Goal: Task Accomplishment & Management: Complete application form

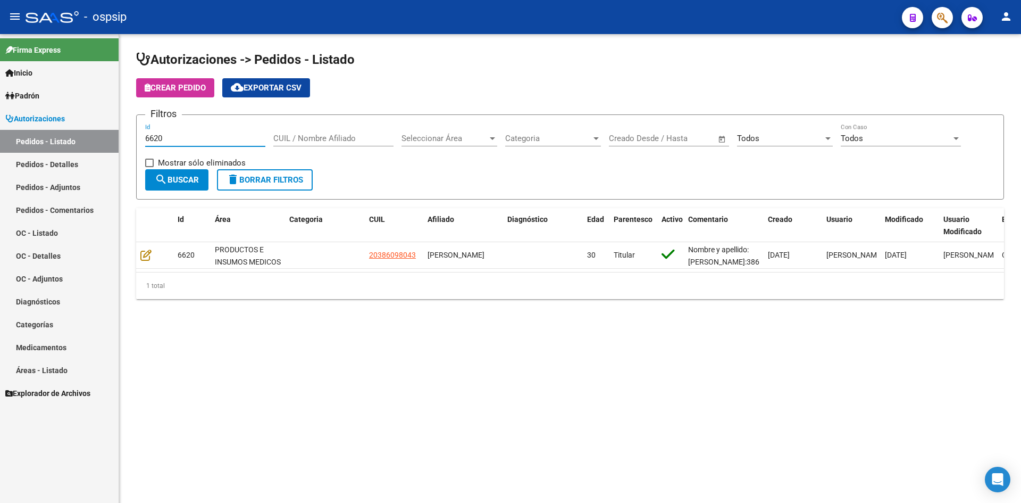
click at [182, 141] on input "6620" at bounding box center [205, 139] width 120 height 10
click at [767, 134] on div "Todos" at bounding box center [780, 139] width 86 height 10
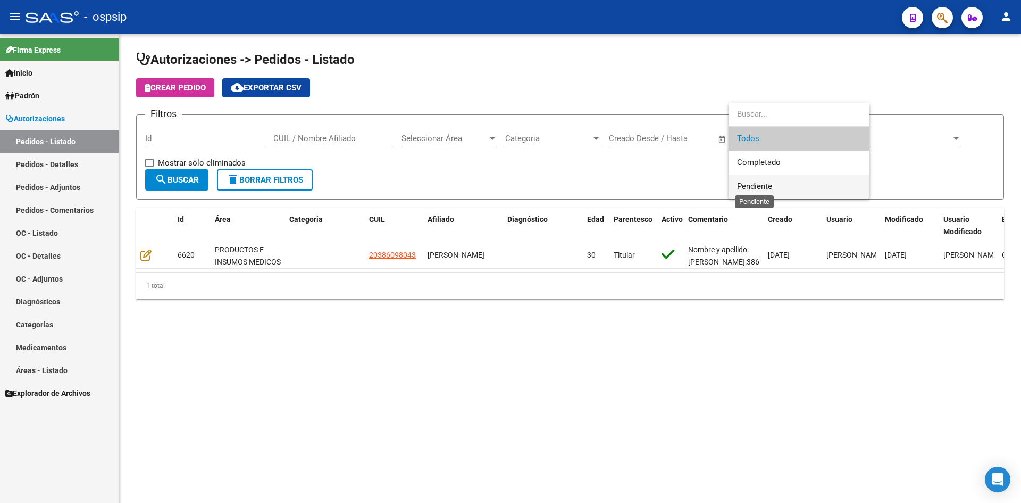
click at [743, 188] on span "Pendiente" at bounding box center [754, 186] width 35 height 10
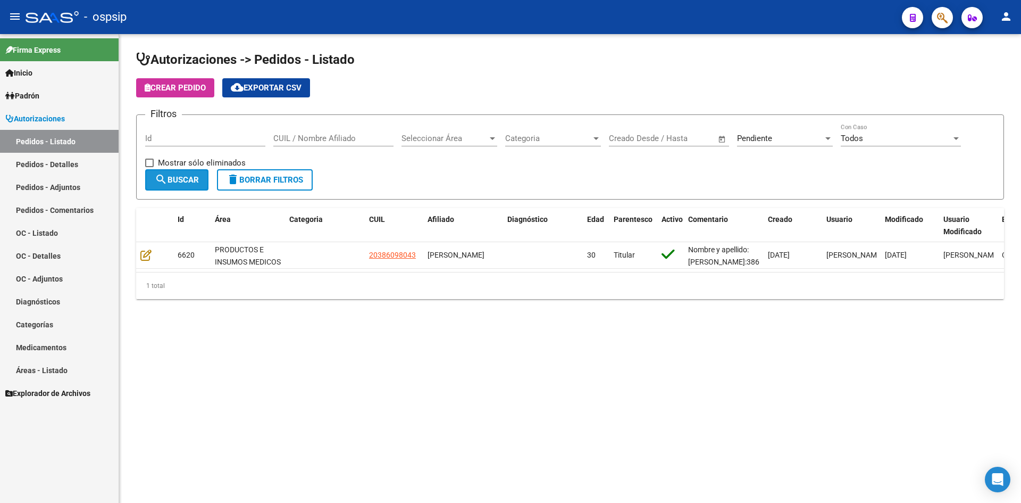
click at [194, 178] on span "search Buscar" at bounding box center [177, 180] width 44 height 10
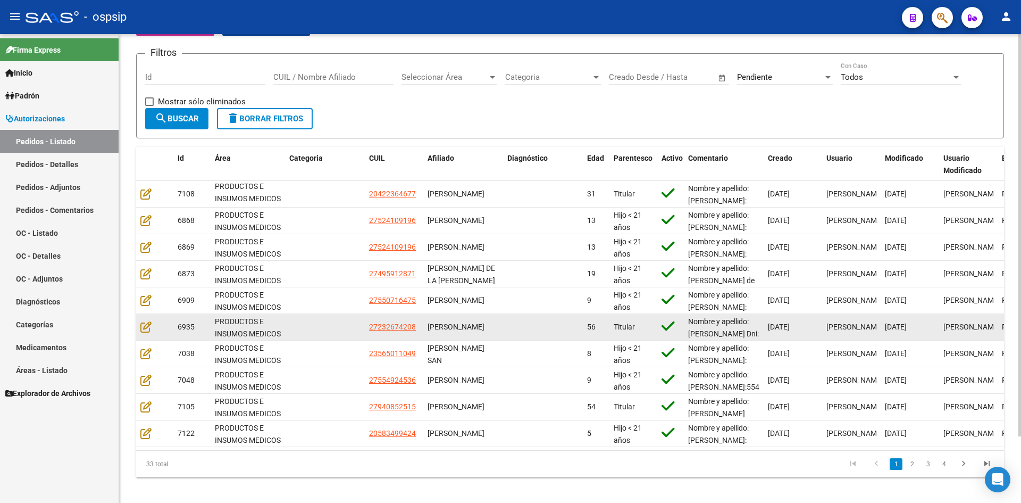
scroll to position [78, 0]
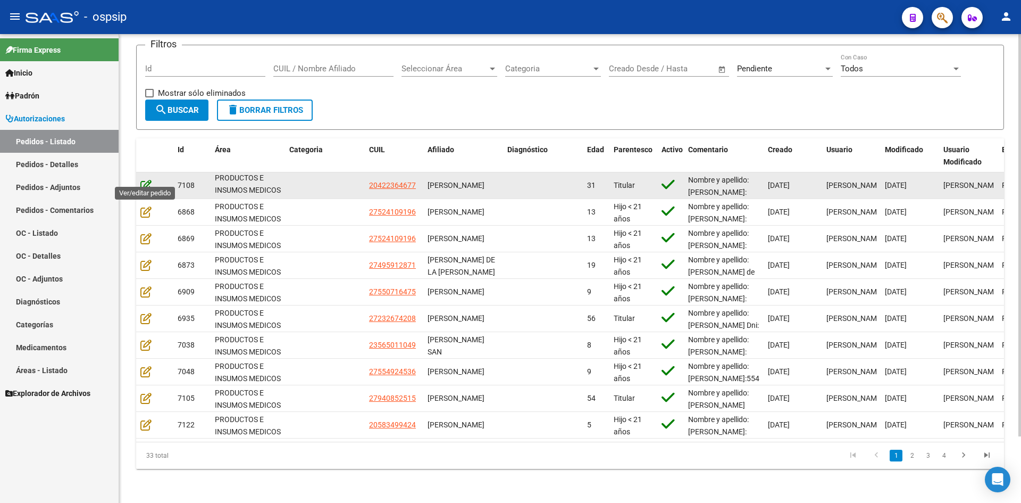
click at [141, 179] on icon at bounding box center [145, 185] width 11 height 12
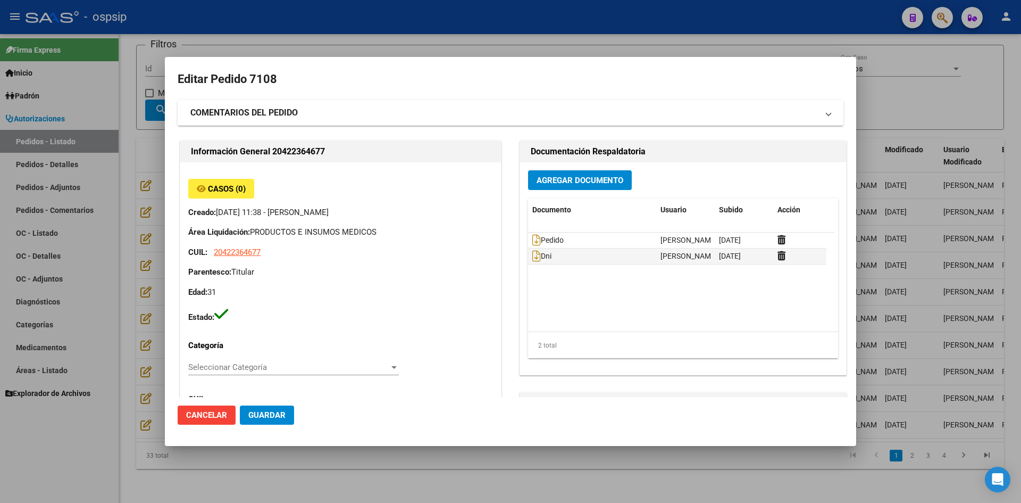
type input "Chubut, [PERSON_NAME], CBO [PERSON_NAME] 3412"
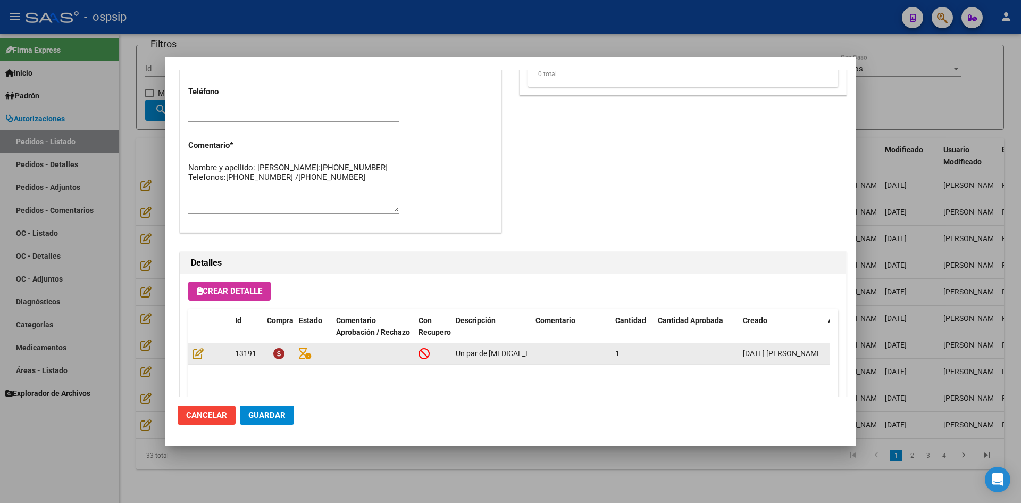
scroll to position [522, 0]
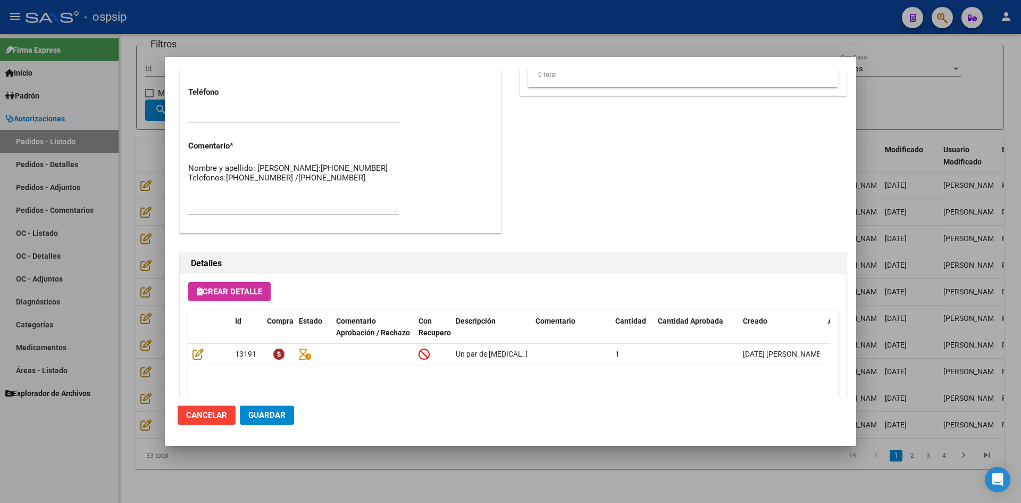
click at [456, 45] on div at bounding box center [510, 251] width 1021 height 503
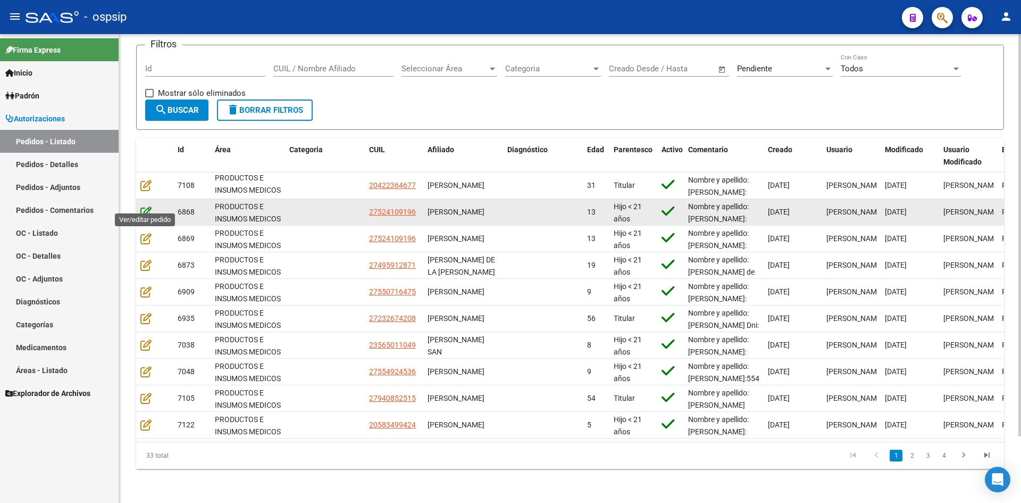
click at [145, 206] on icon at bounding box center [145, 212] width 11 height 12
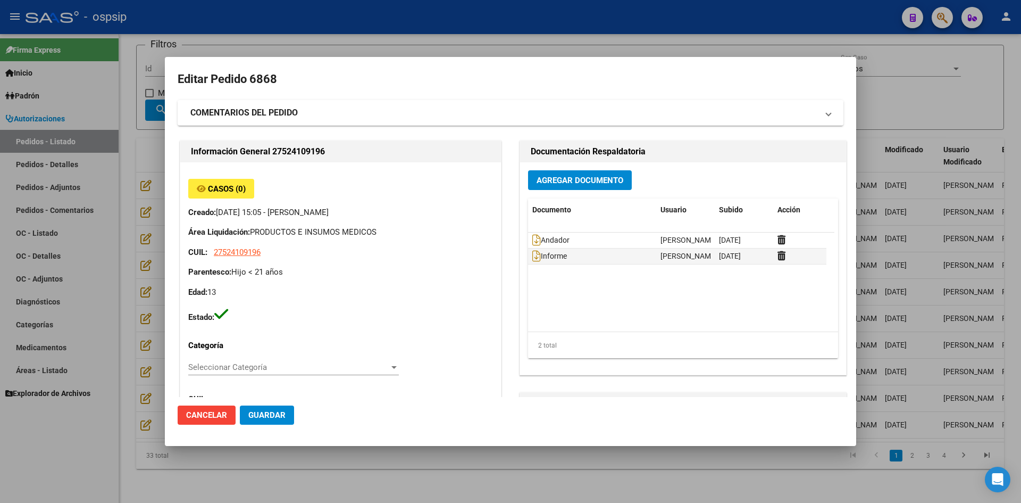
type input "[GEOGRAPHIC_DATA], INGENIERO [PERSON_NAME], CAP DE FGTA [PERSON_NAME] 4027, Dep…"
click at [441, 56] on div at bounding box center [510, 251] width 1021 height 503
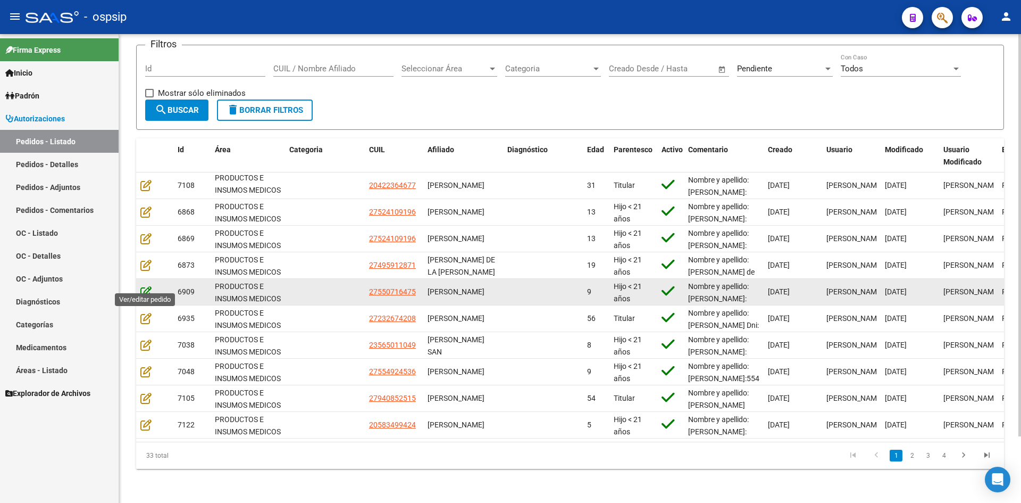
click at [144, 286] on icon at bounding box center [145, 292] width 11 height 12
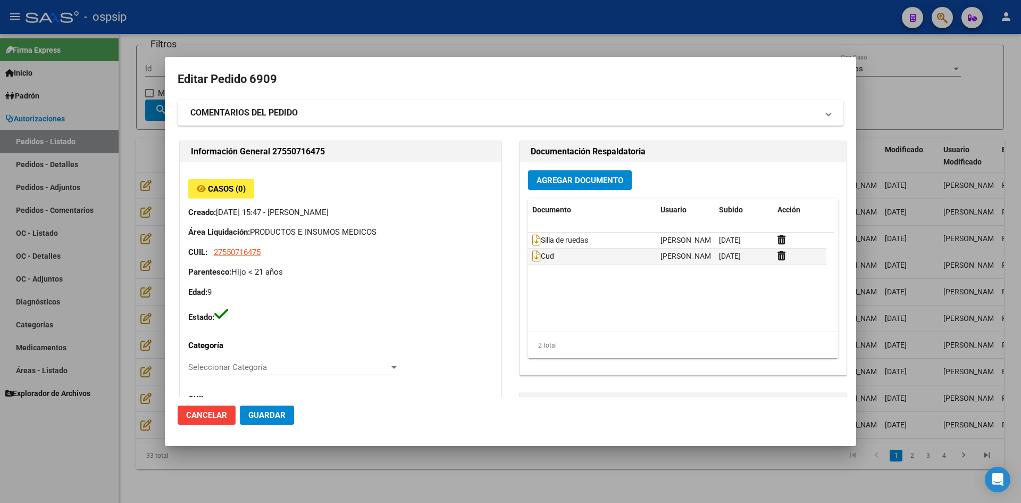
type input "[PERSON_NAME]"
type input "[GEOGRAPHIC_DATA], INGENIERO [PERSON_NAME], [PERSON_NAME] 4986"
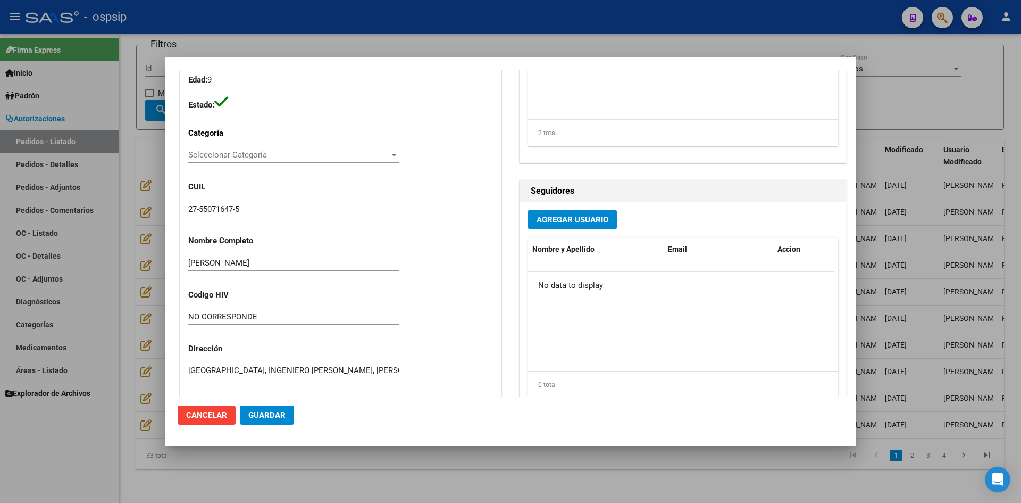
scroll to position [213, 0]
click at [467, 37] on div at bounding box center [510, 251] width 1021 height 503
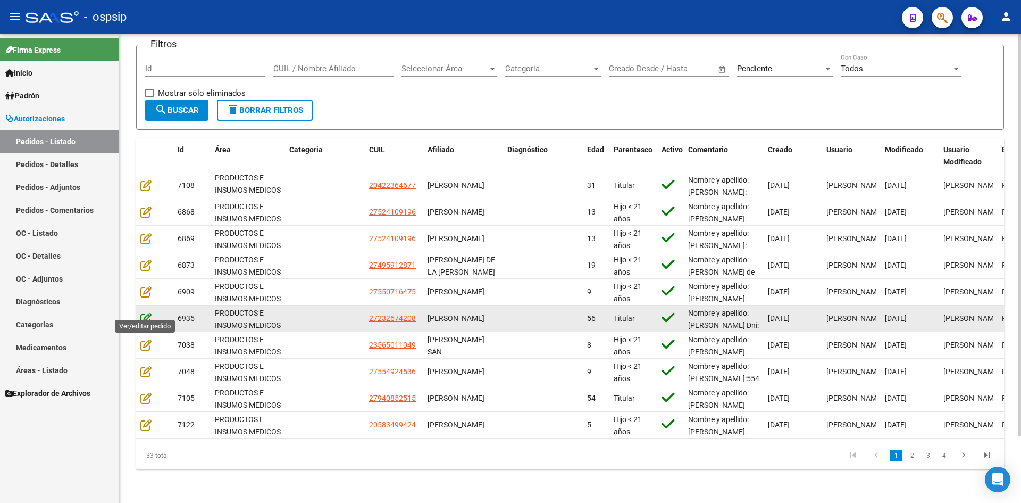
click at [145, 312] on icon at bounding box center [145, 318] width 11 height 12
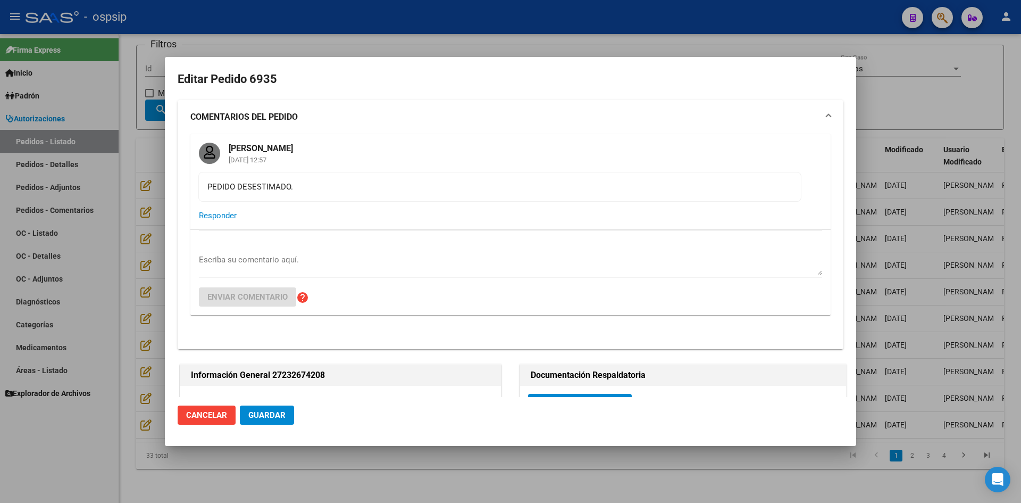
type input "[PERSON_NAME]"
type input "Corrientes, CORRIENTES, [PERSON_NAME] 1833, Piso: 00, Departamento: 0"
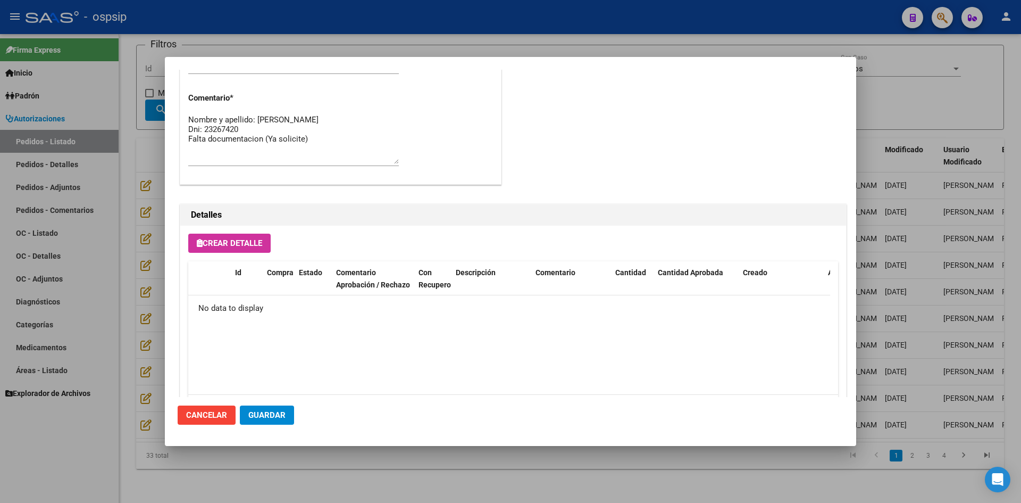
scroll to position [798, 0]
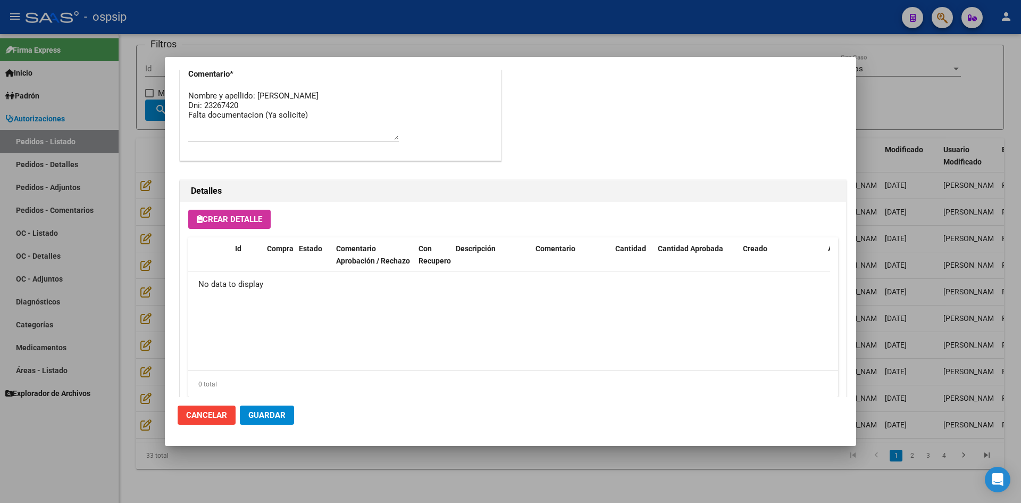
click at [128, 292] on div at bounding box center [510, 251] width 1021 height 503
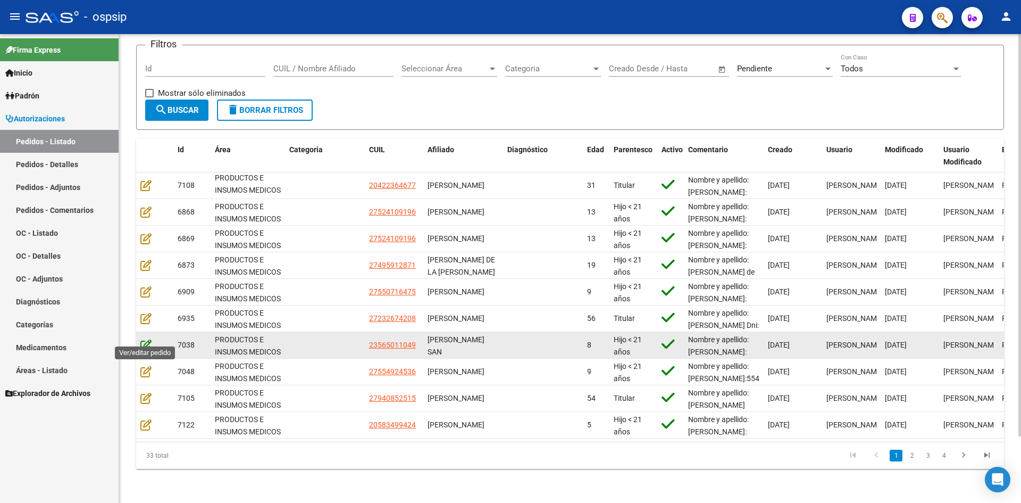
click at [146, 339] on icon at bounding box center [145, 345] width 11 height 12
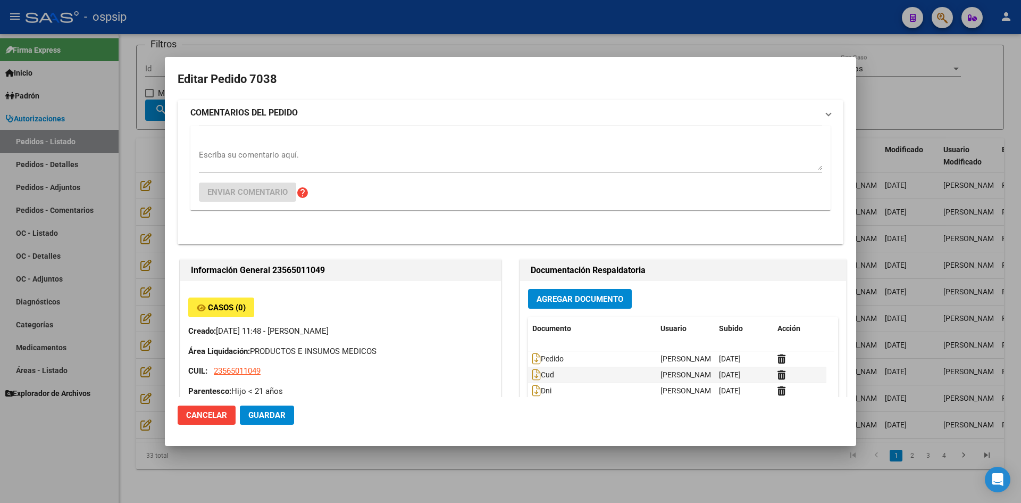
type input "[GEOGRAPHIC_DATA], [PERSON_NAME], REP. [PERSON_NAME] 1695"
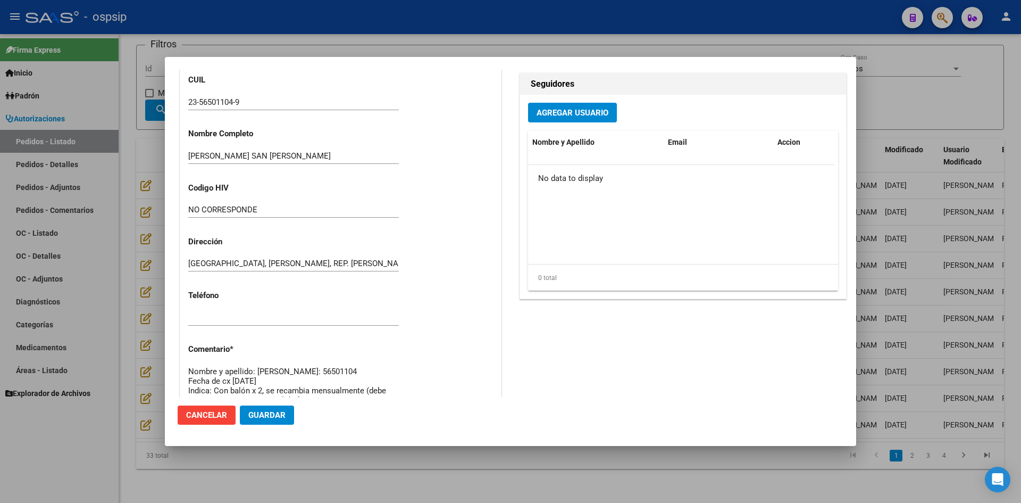
scroll to position [629, 0]
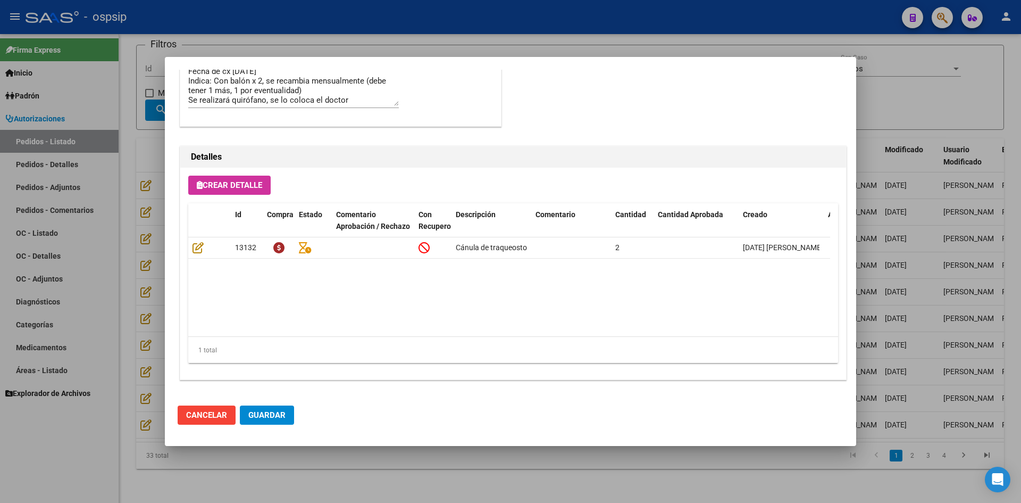
click at [129, 302] on div at bounding box center [510, 251] width 1021 height 503
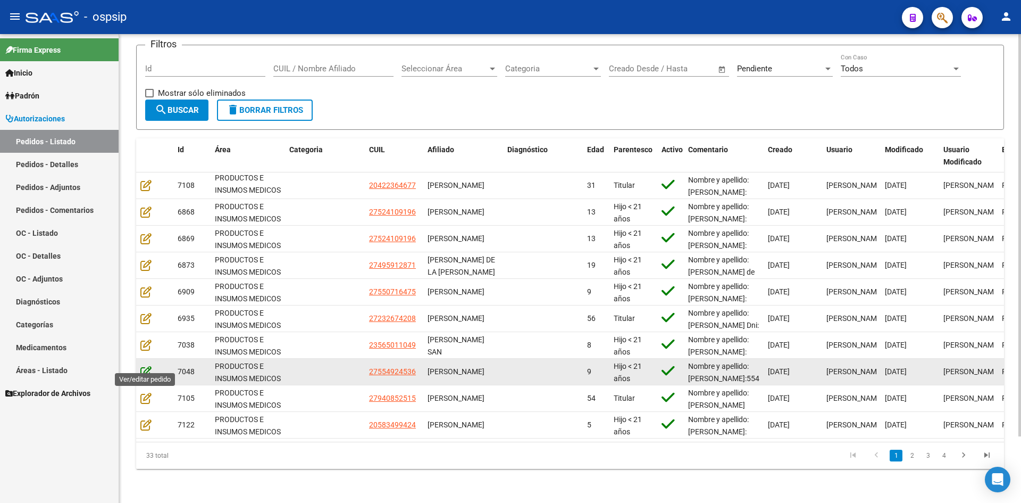
click at [146, 365] on icon at bounding box center [145, 371] width 11 height 12
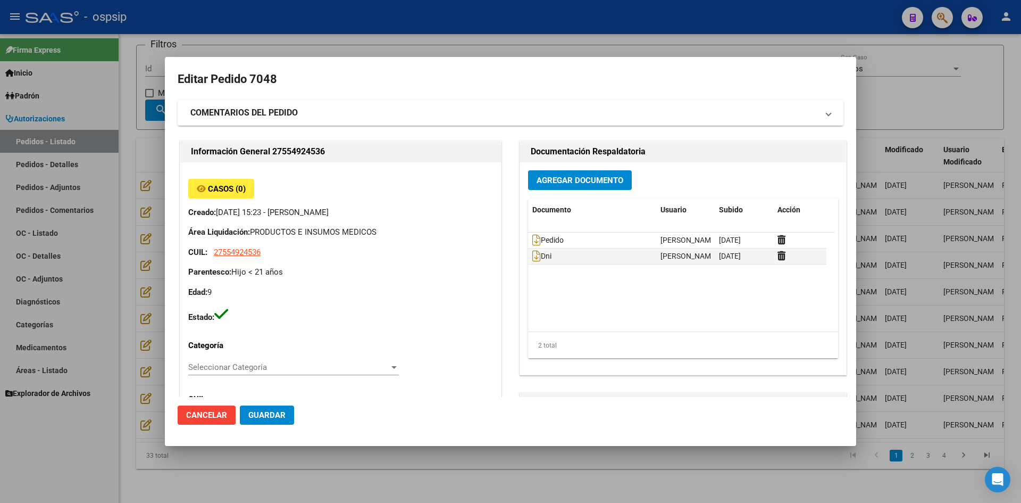
type input "[GEOGRAPHIC_DATA], [PERSON_NAME] 600"
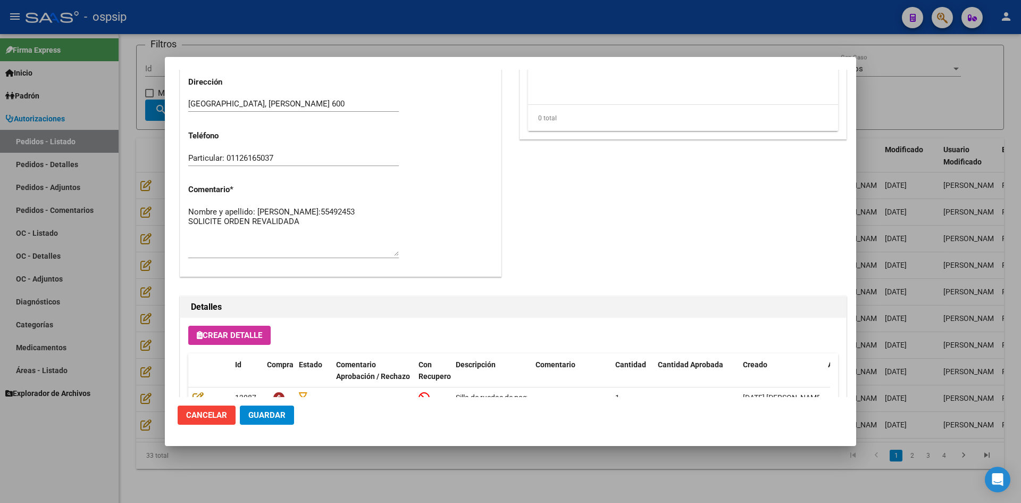
scroll to position [585, 0]
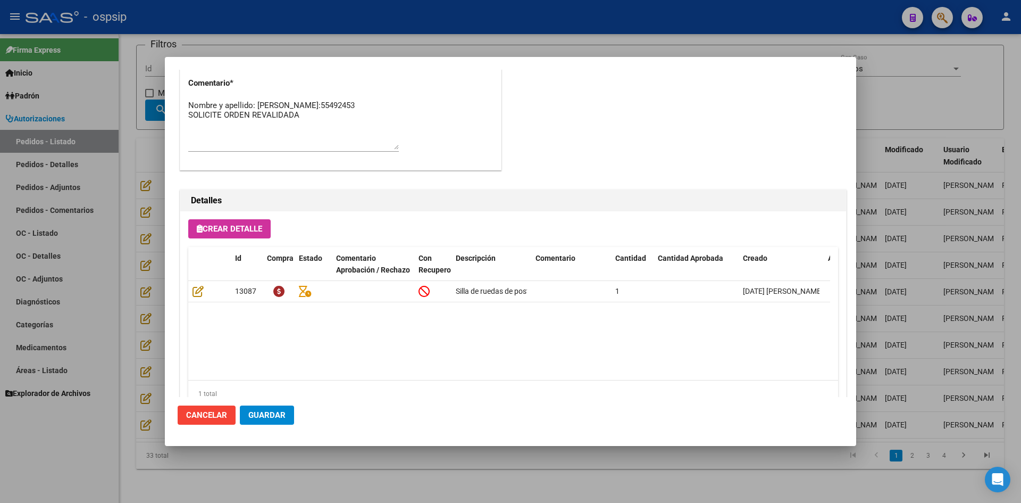
click at [120, 371] on div at bounding box center [510, 251] width 1021 height 503
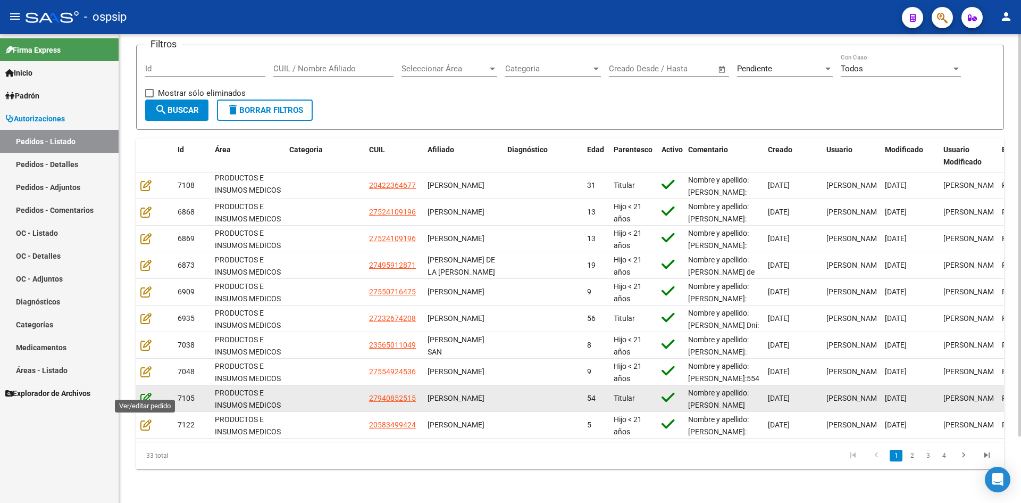
click at [146, 392] on icon at bounding box center [145, 398] width 11 height 12
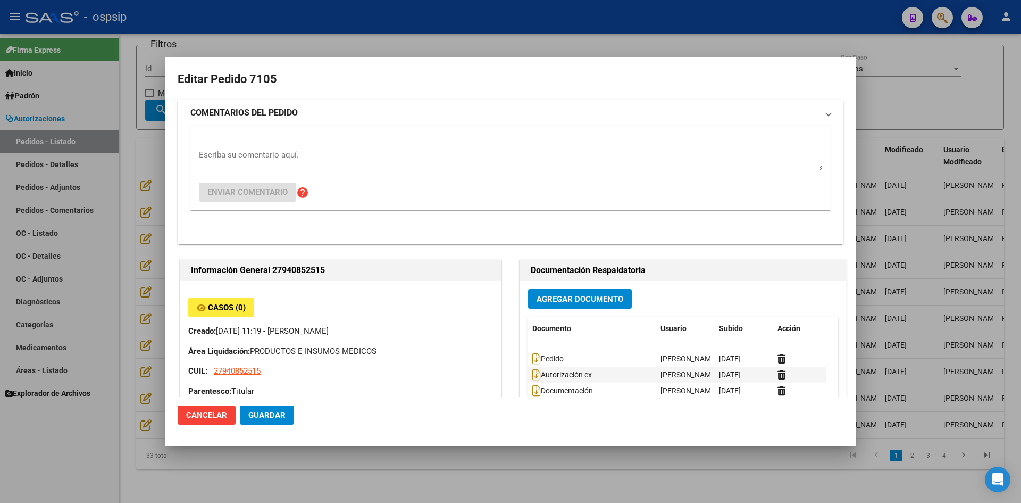
type input "[GEOGRAPHIC_DATA], [GEOGRAPHIC_DATA], SAN [PERSON_NAME] 741"
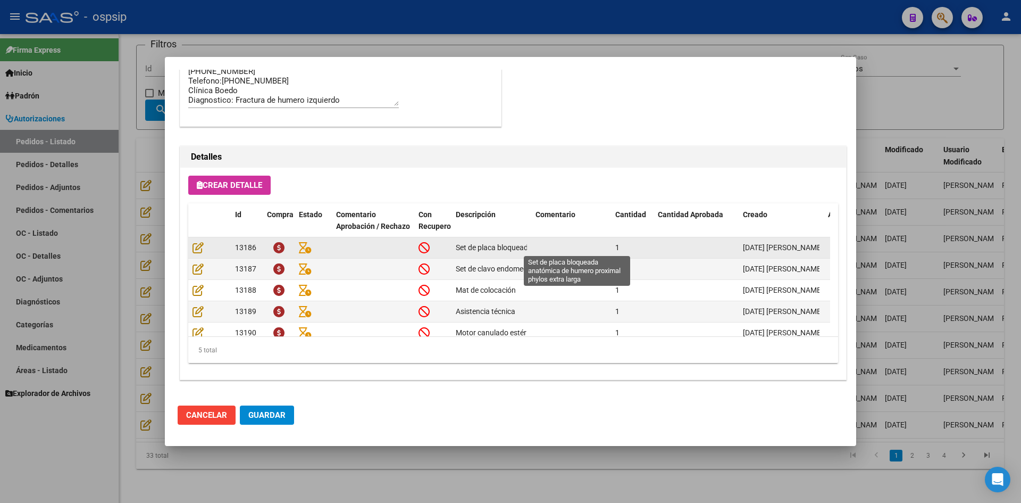
scroll to position [19, 0]
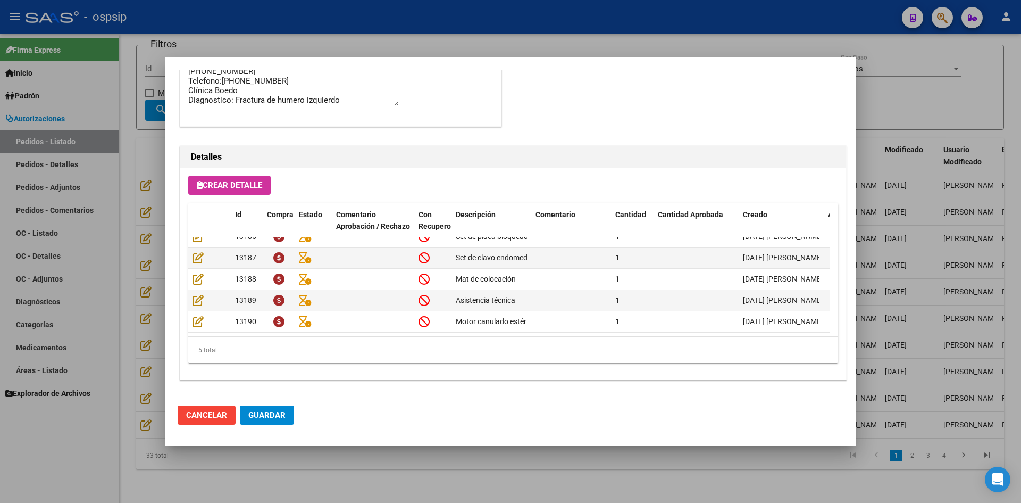
click at [127, 326] on div at bounding box center [510, 251] width 1021 height 503
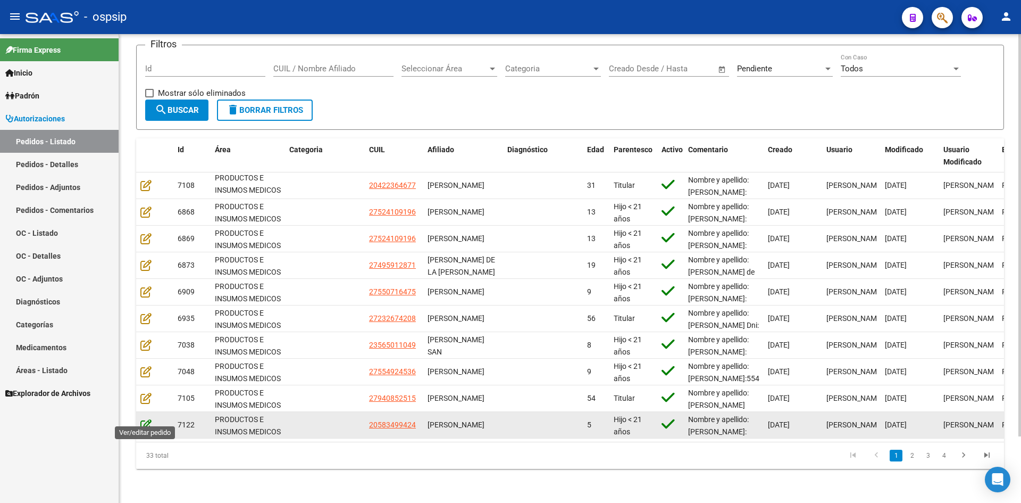
click at [146, 420] on icon at bounding box center [145, 425] width 11 height 12
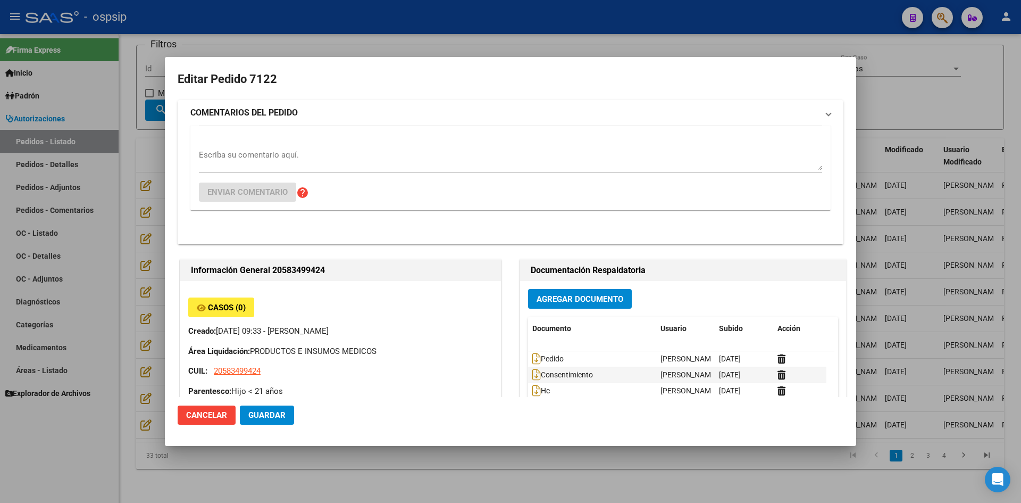
type input "[GEOGRAPHIC_DATA], [PERSON_NAME], ACONQUIJA 2682, Piso: 03"
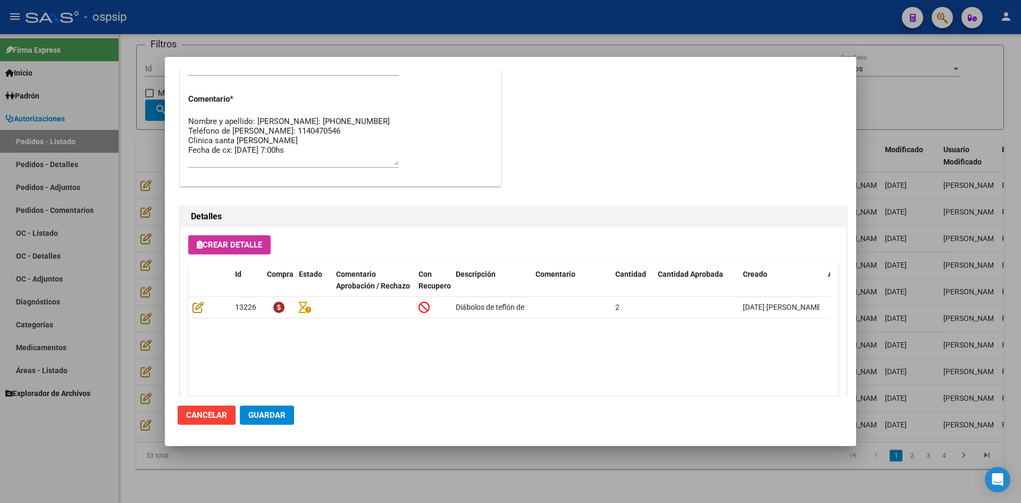
scroll to position [585, 0]
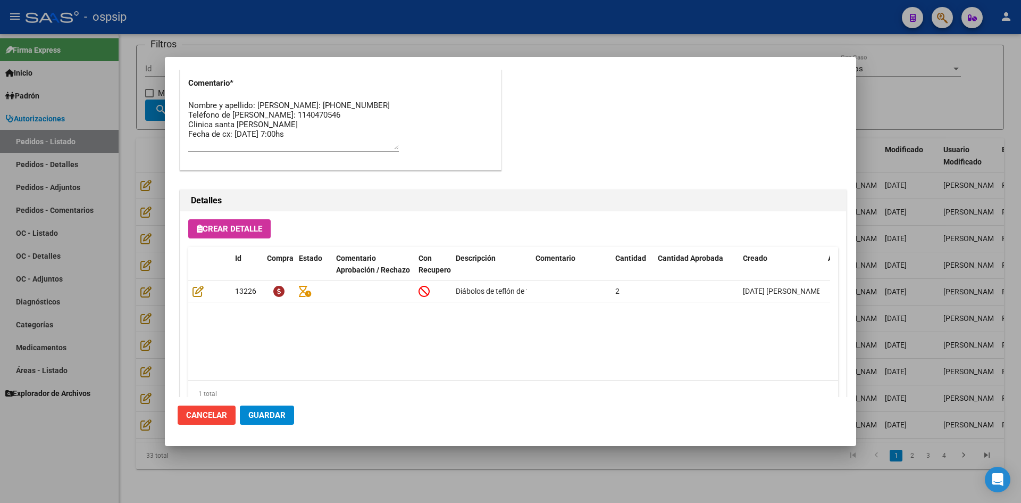
click at [131, 329] on div at bounding box center [510, 251] width 1021 height 503
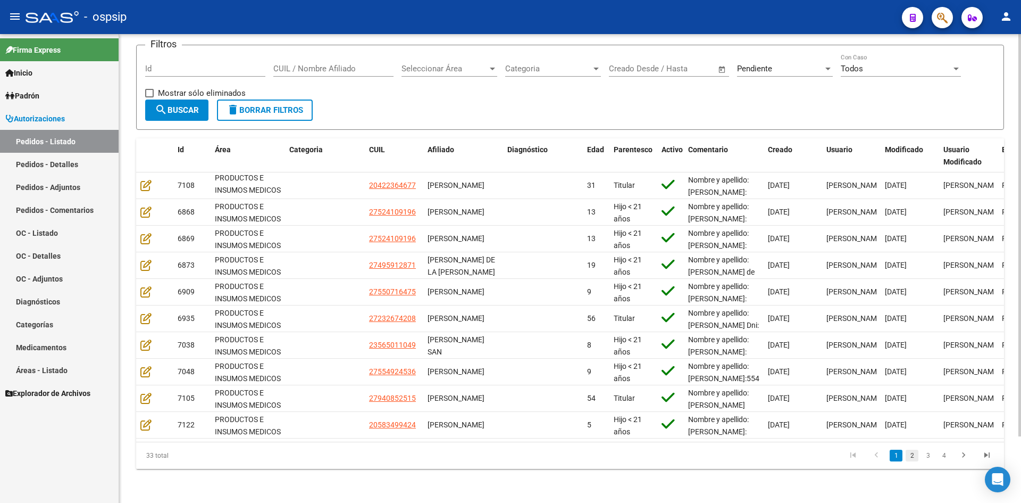
click at [914, 455] on link "2" at bounding box center [912, 455] width 13 height 12
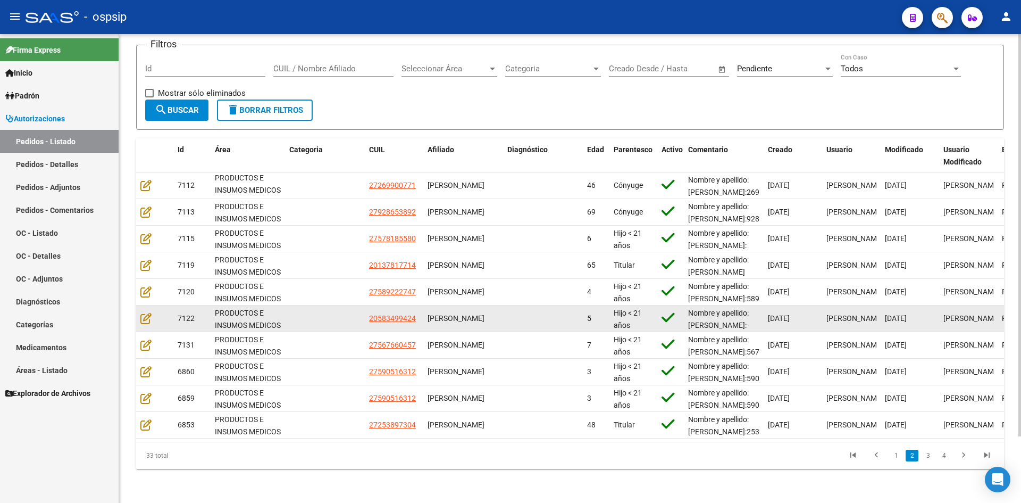
scroll to position [78, 0]
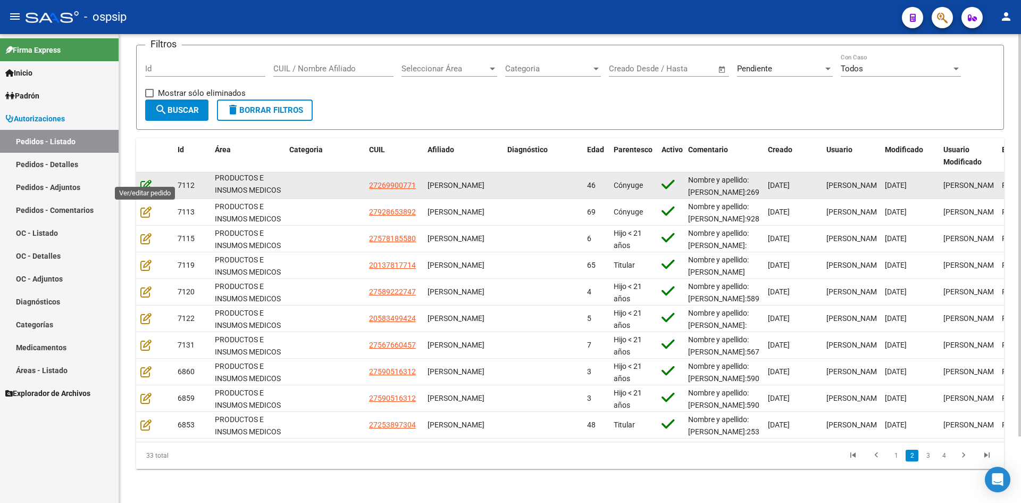
click at [147, 179] on icon at bounding box center [145, 185] width 11 height 12
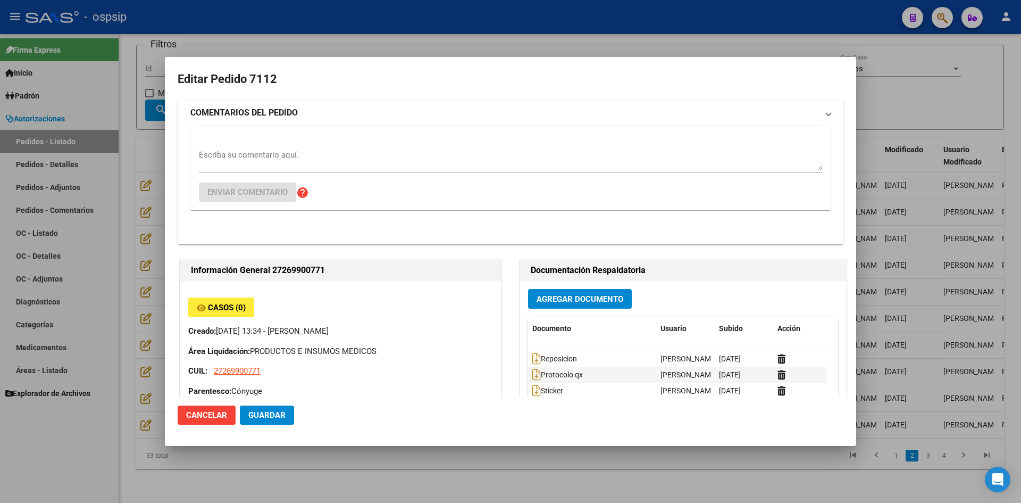
type input "[PERSON_NAME]"
type input "[GEOGRAPHIC_DATA], BELLA VISTA, [PERSON_NAME] 1153"
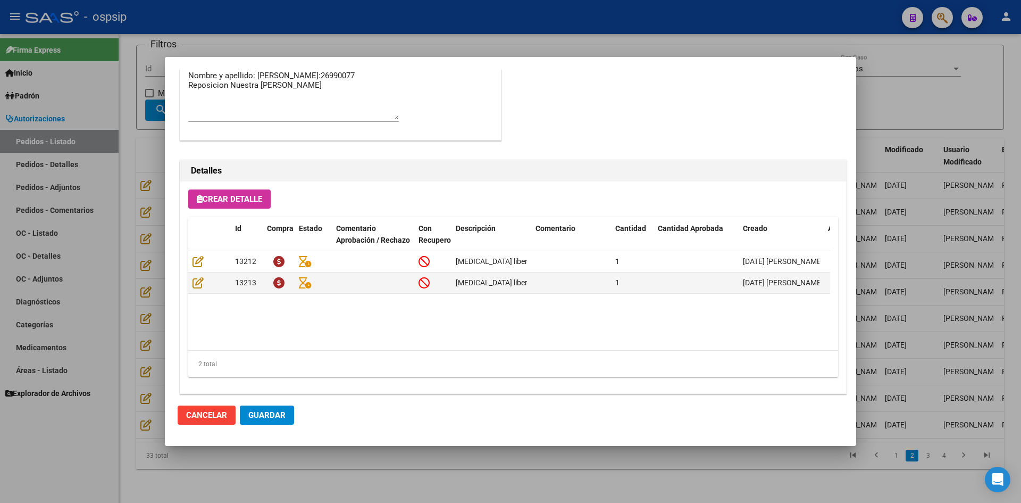
scroll to position [629, 0]
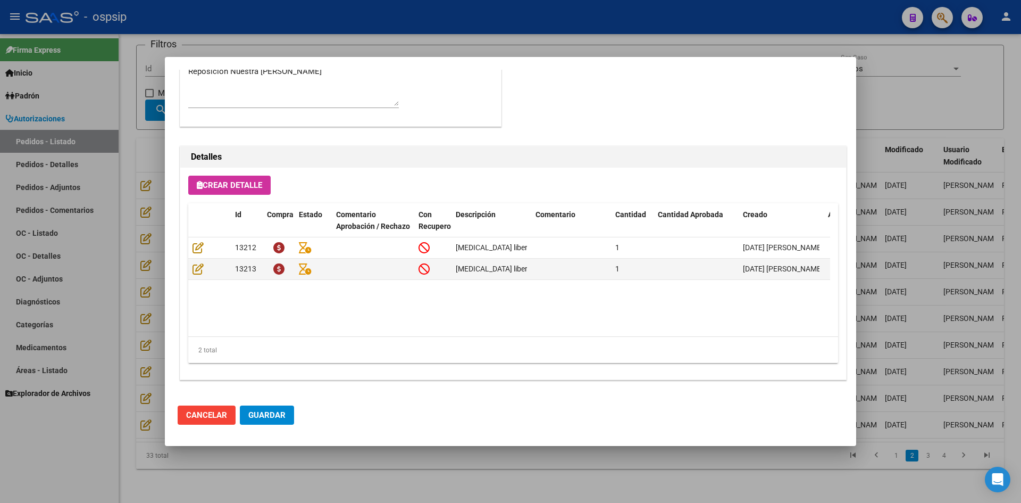
click at [124, 314] on div at bounding box center [510, 251] width 1021 height 503
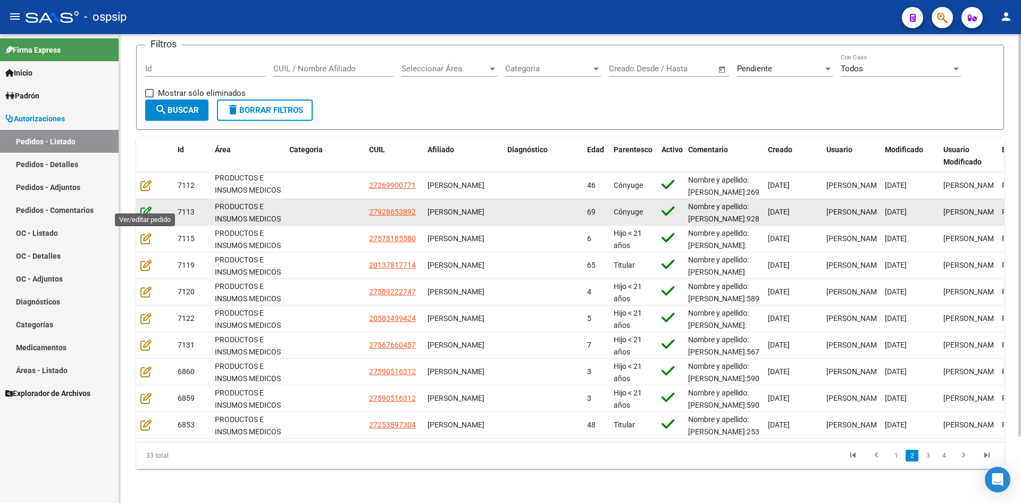
click at [145, 207] on icon at bounding box center [145, 212] width 11 height 12
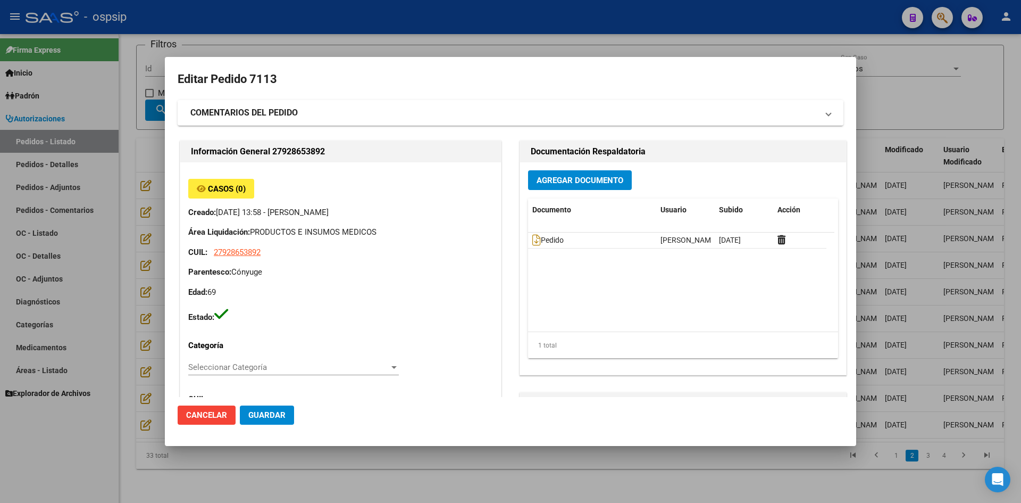
type input "[GEOGRAPHIC_DATA], [DATE][PERSON_NAME], [PERSON_NAME] 1655, Piso: 0"
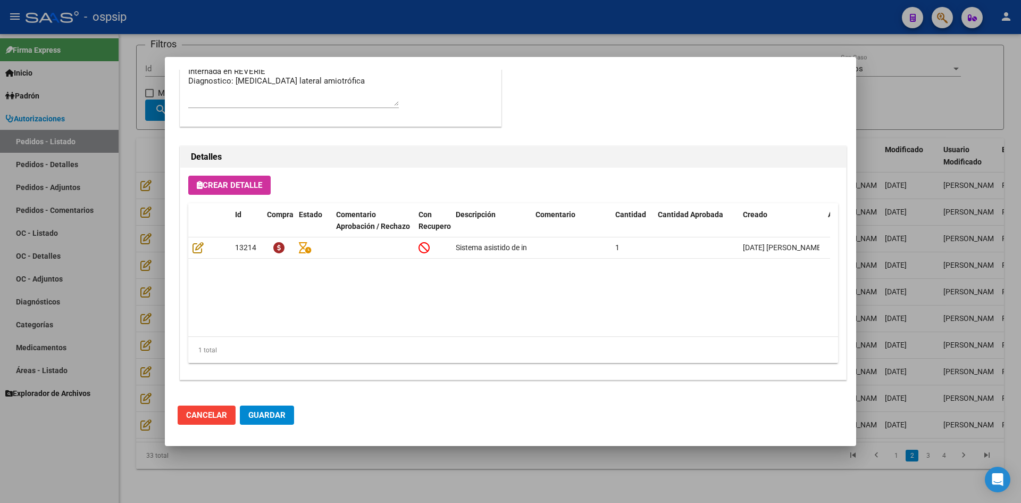
click at [122, 351] on div at bounding box center [510, 251] width 1021 height 503
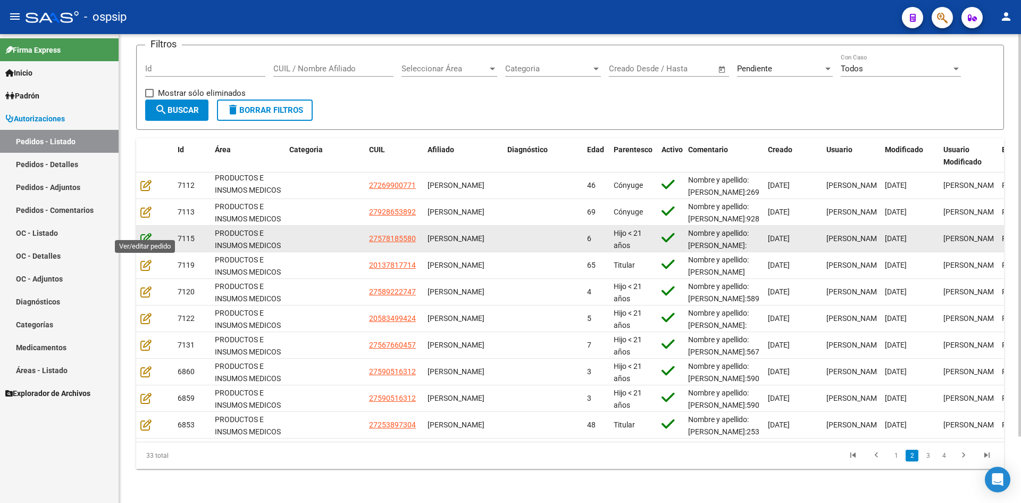
click at [148, 235] on icon at bounding box center [145, 238] width 11 height 12
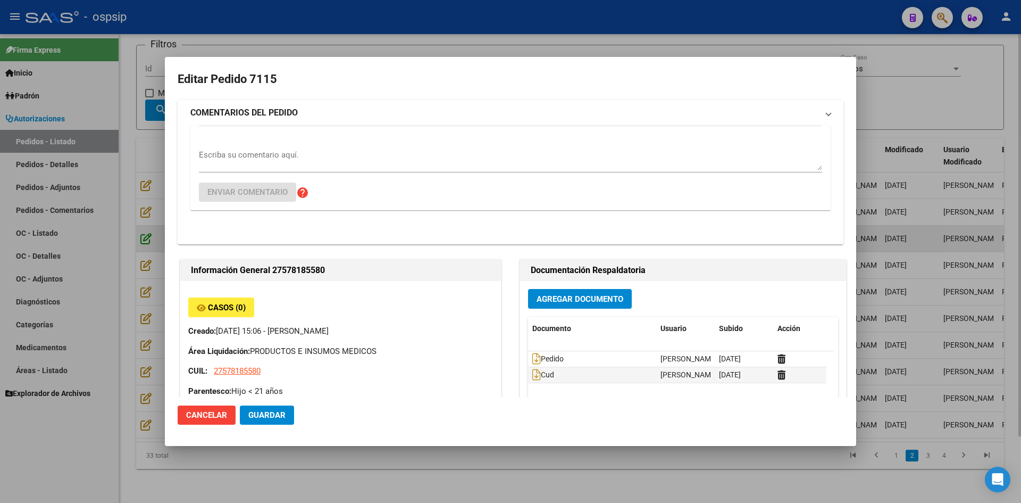
type input "[GEOGRAPHIC_DATA], [PERSON_NAME], [PERSON_NAME] 712"
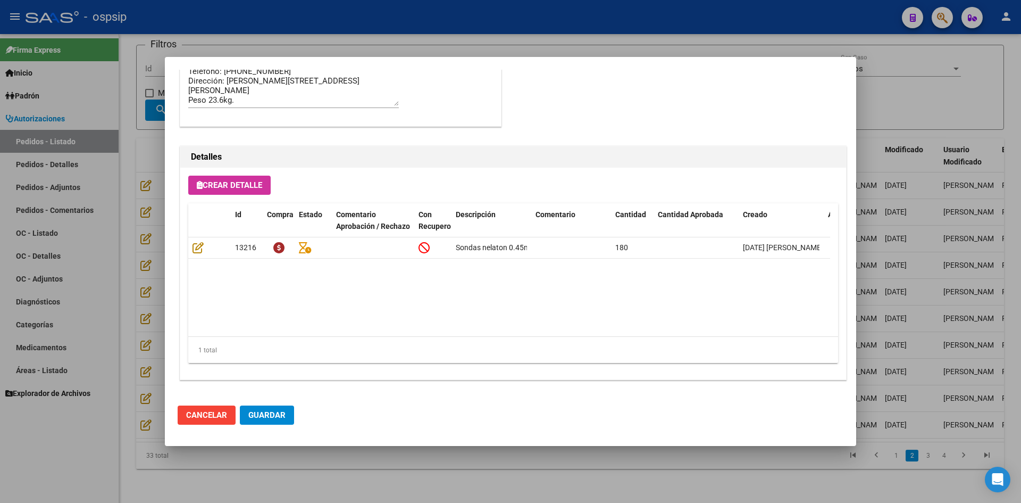
click at [126, 322] on div at bounding box center [510, 251] width 1021 height 503
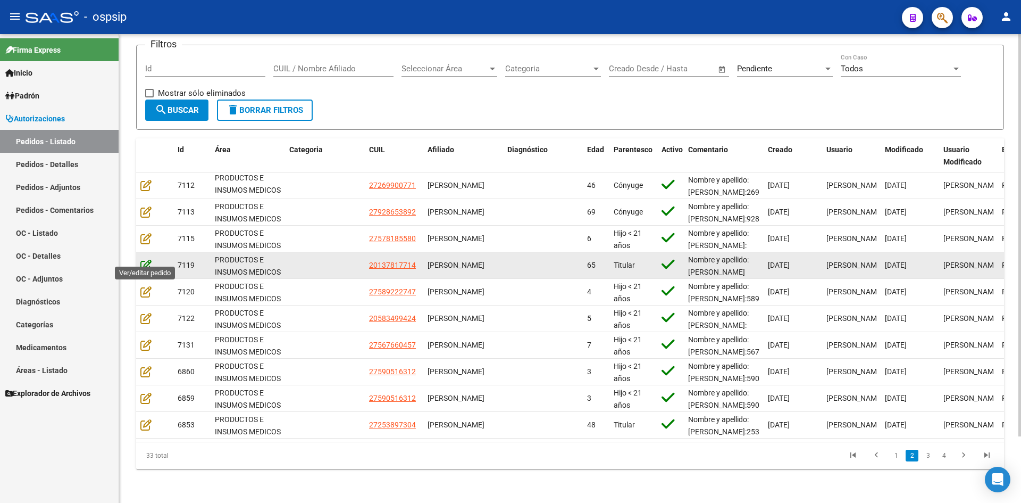
click at [147, 259] on icon at bounding box center [145, 265] width 11 height 12
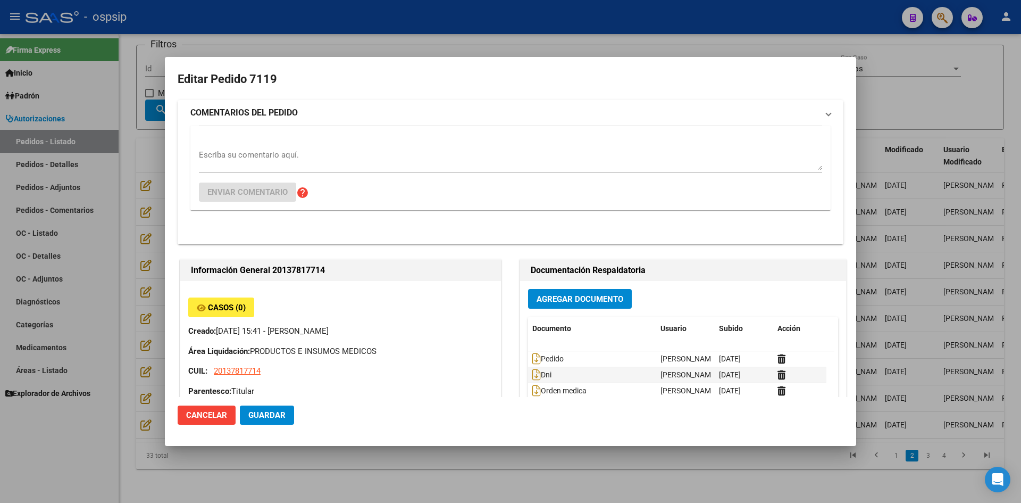
type input "Capital Federal, CABA, [GEOGRAPHIC_DATA] 2302"
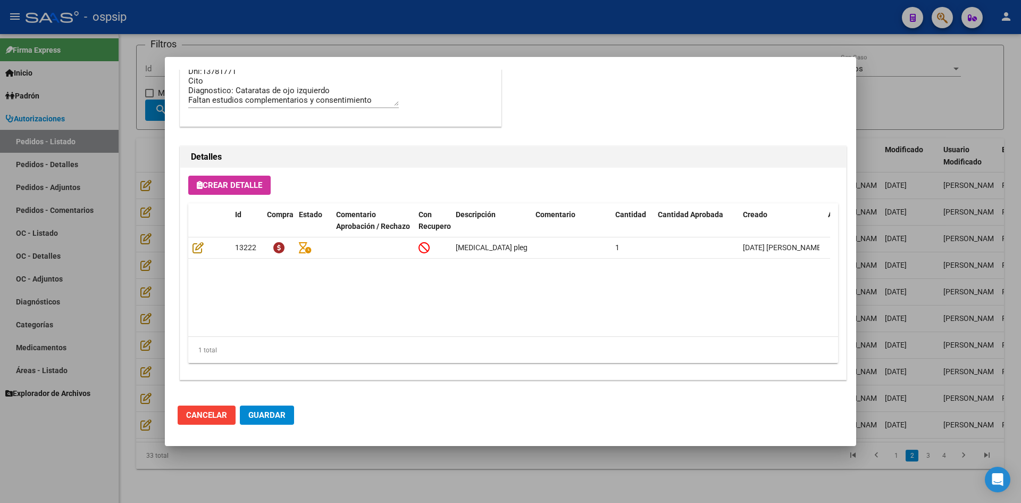
click at [121, 347] on div at bounding box center [510, 251] width 1021 height 503
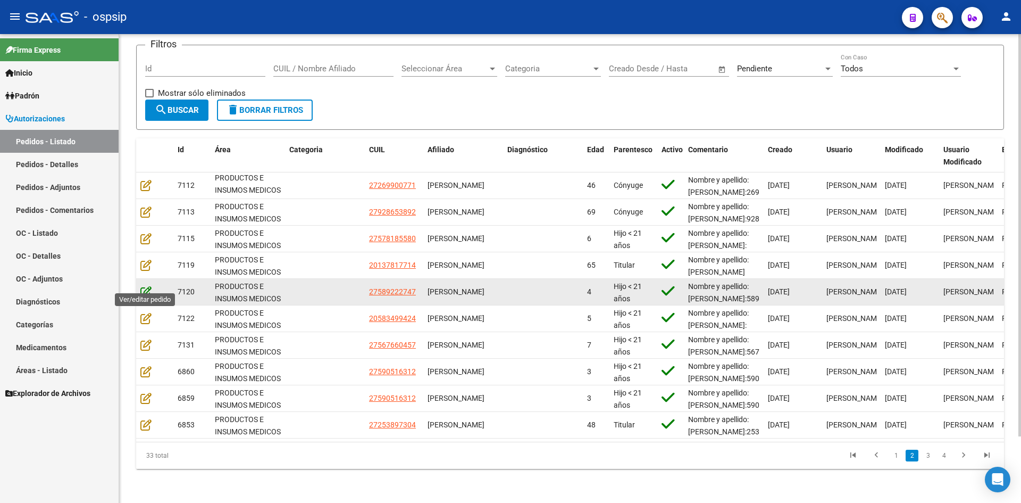
click at [143, 287] on icon at bounding box center [145, 292] width 11 height 12
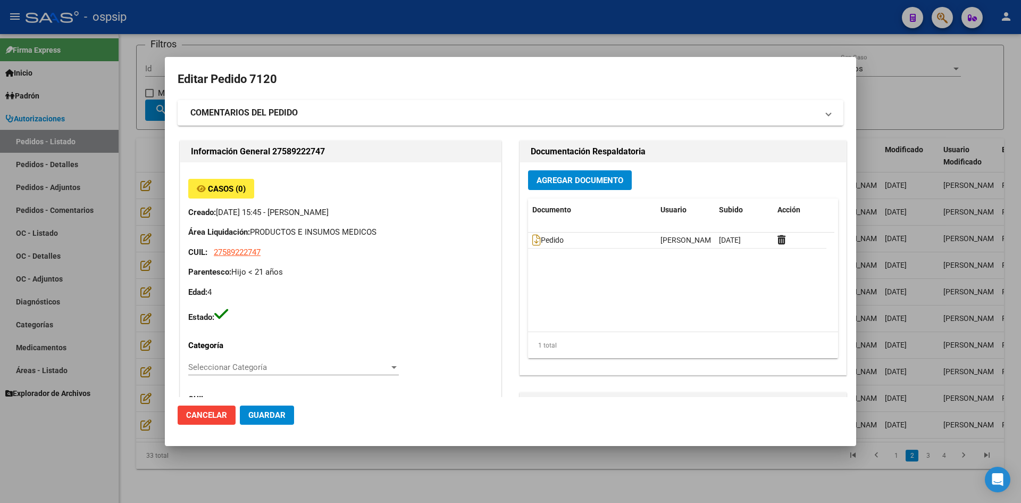
type input "[GEOGRAPHIC_DATA], [PERSON_NAME], CNEL [PERSON_NAME] 831"
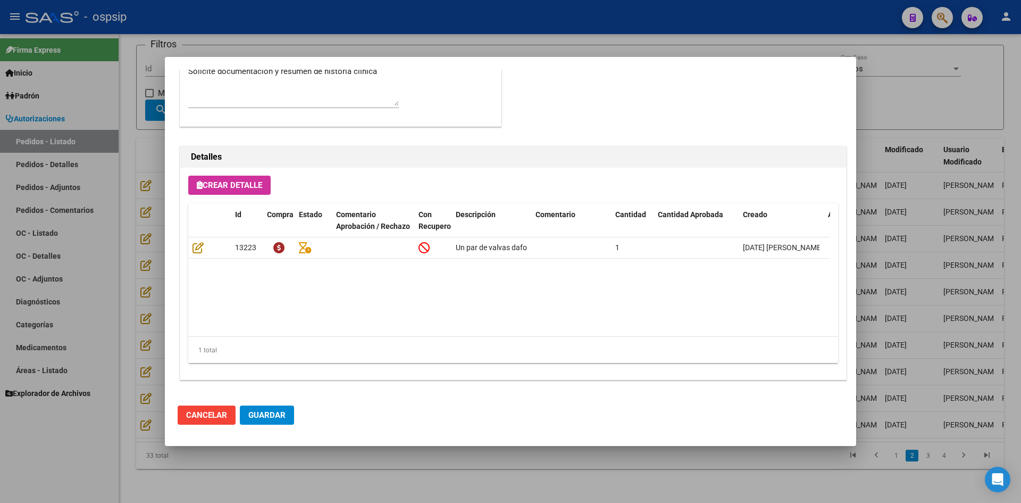
click at [124, 366] on div at bounding box center [510, 251] width 1021 height 503
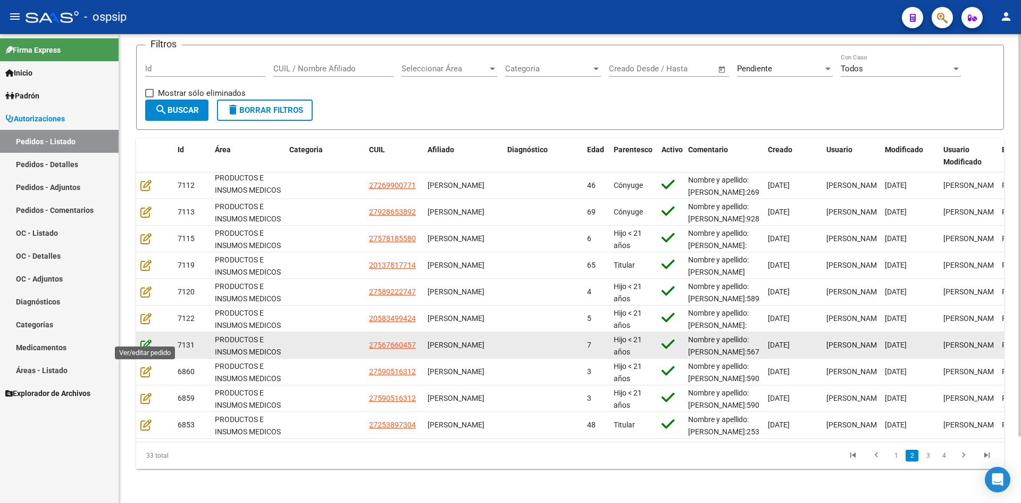
click at [147, 339] on icon at bounding box center [145, 345] width 11 height 12
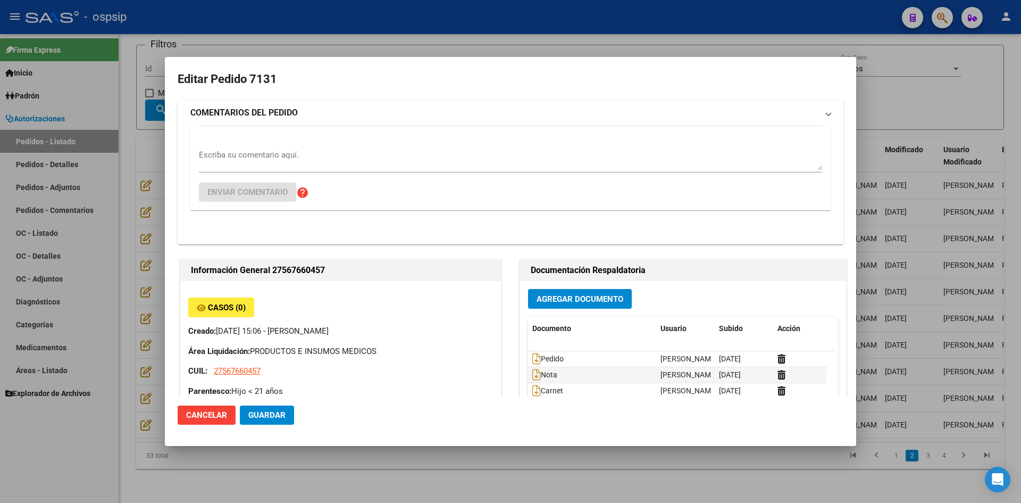
type input "Catamarca, [GEOGRAPHIC_DATA], CASA 19"
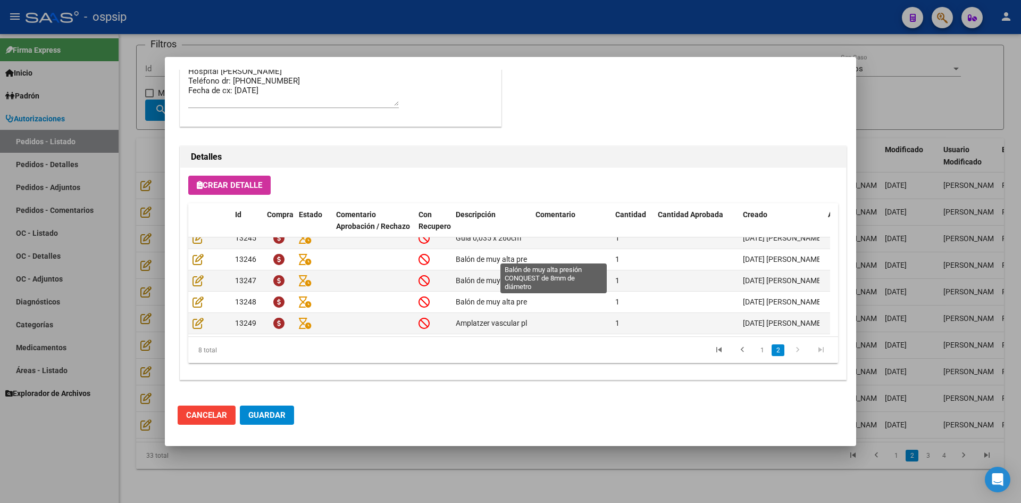
scroll to position [82, 0]
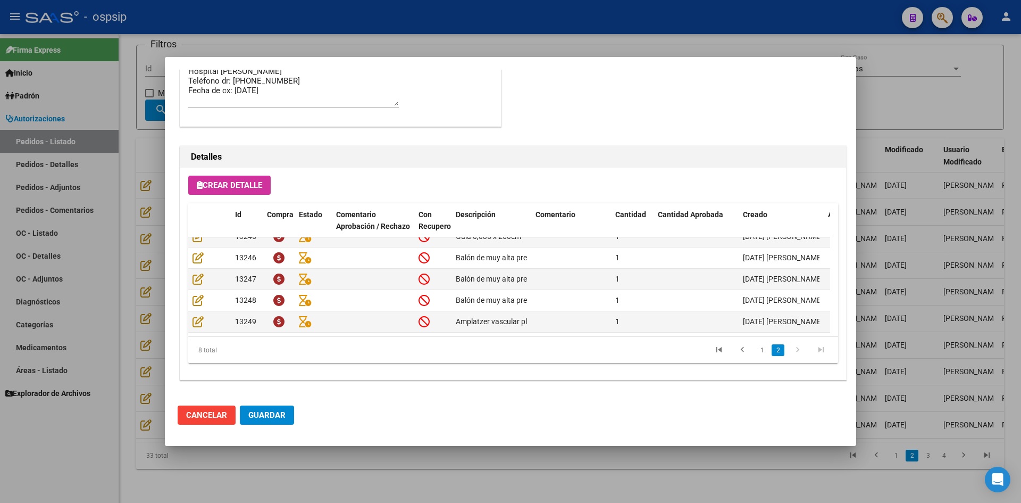
click at [131, 316] on div at bounding box center [510, 251] width 1021 height 503
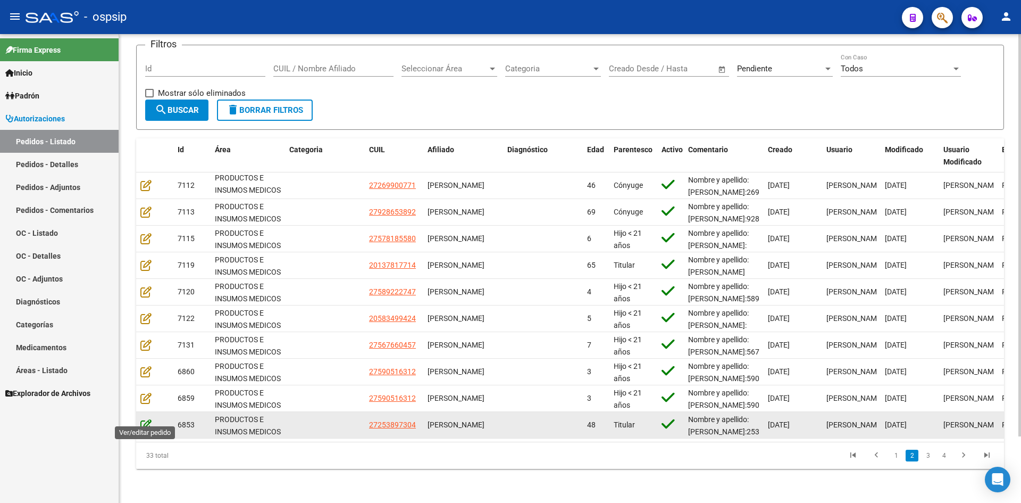
click at [147, 419] on icon at bounding box center [145, 425] width 11 height 12
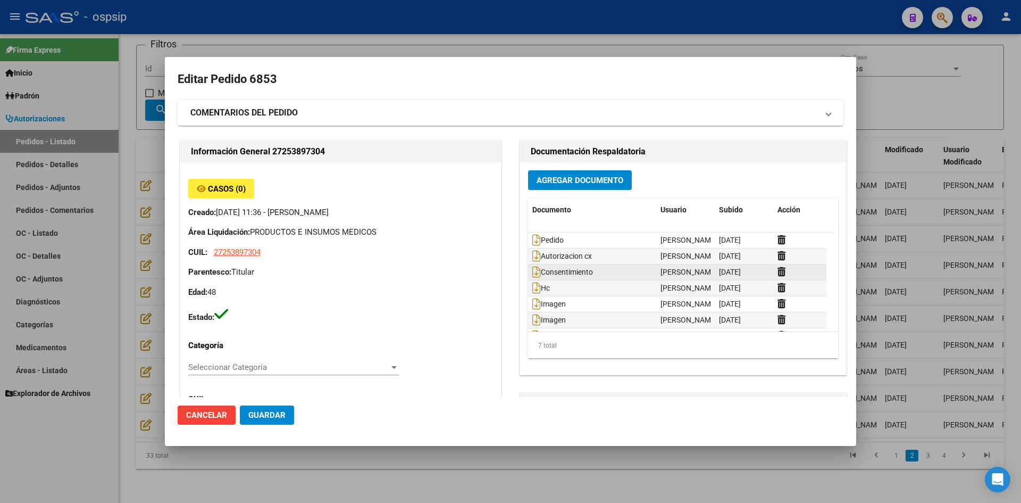
type input "[GEOGRAPHIC_DATA], GENERAL [PERSON_NAME], CORDOBA 3349"
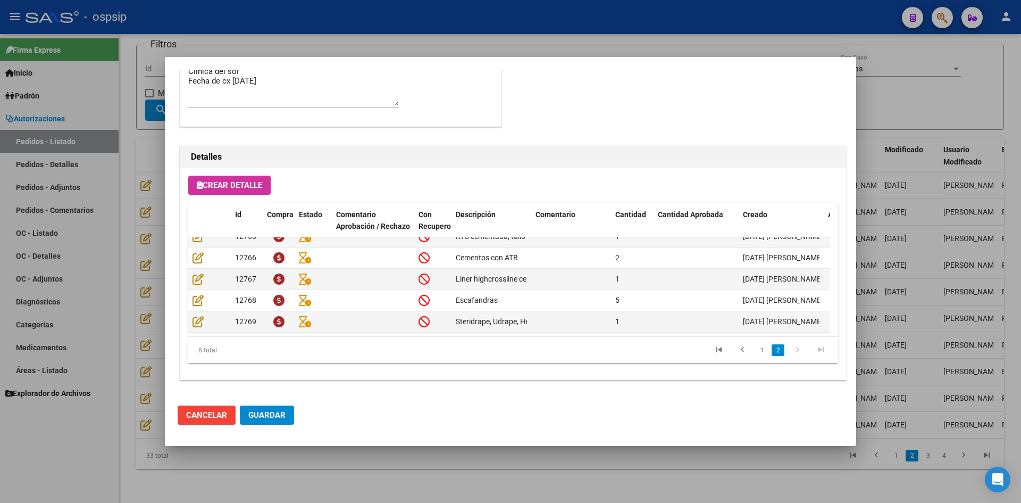
click at [129, 361] on div at bounding box center [510, 251] width 1021 height 503
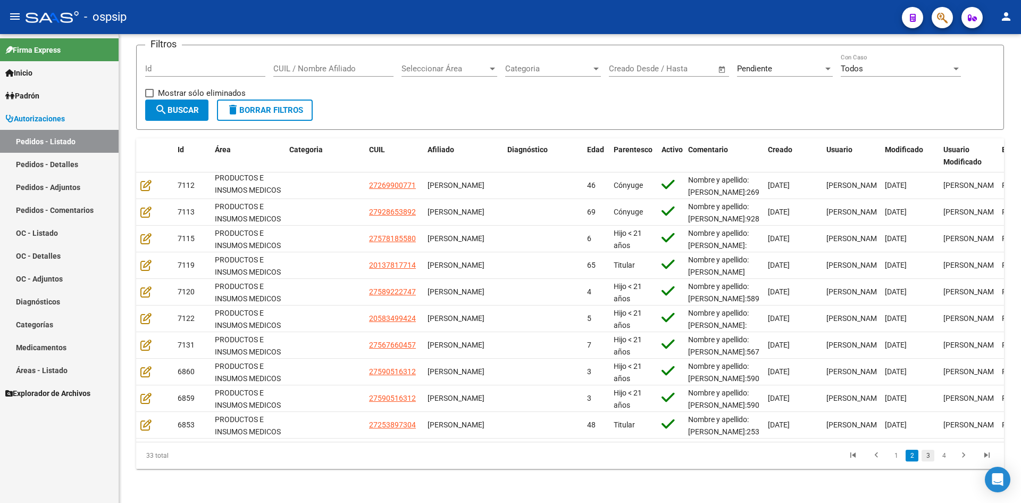
click at [926, 454] on link "3" at bounding box center [928, 455] width 13 height 12
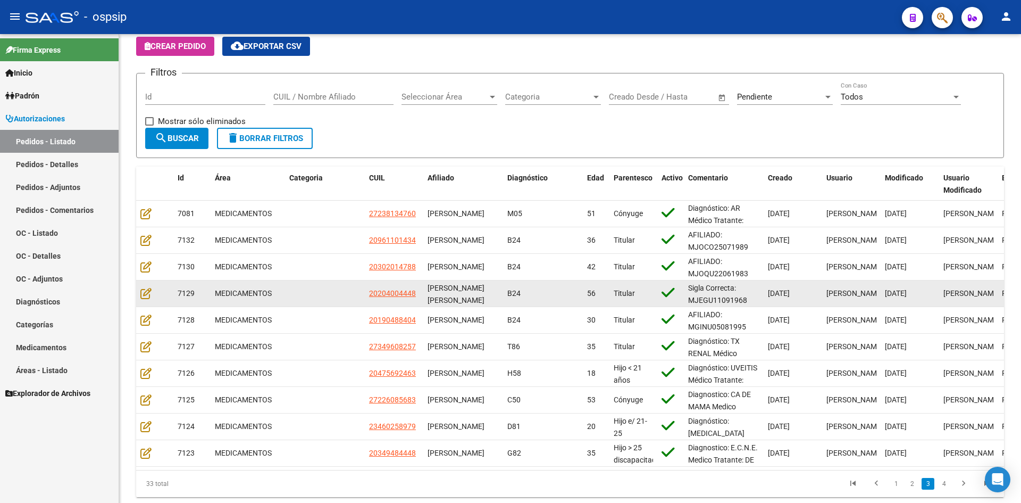
scroll to position [78, 0]
